Goal: Task Accomplishment & Management: Manage account settings

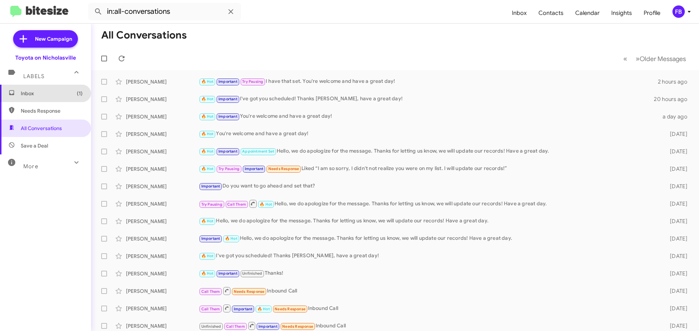
click at [66, 92] on span "Inbox (1)" at bounding box center [52, 93] width 62 height 7
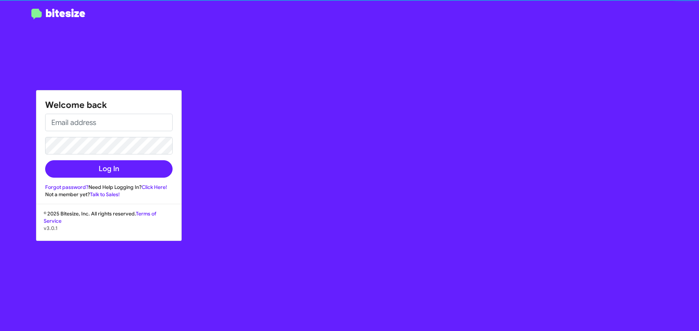
type input "[EMAIL_ADDRESS][DOMAIN_NAME]"
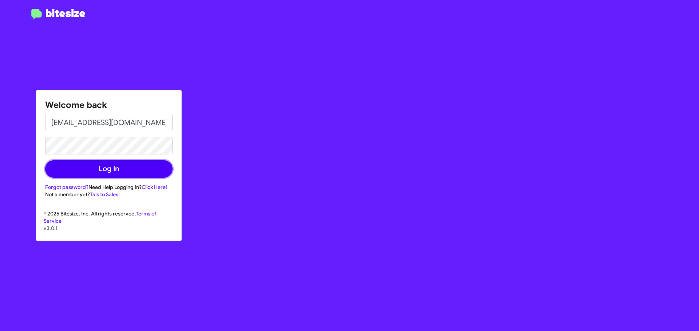
click at [132, 175] on button "Log In" at bounding box center [108, 168] width 127 height 17
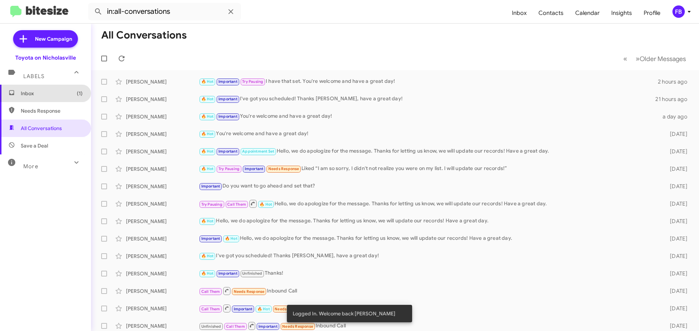
click at [62, 96] on span "Inbox (1)" at bounding box center [52, 93] width 62 height 7
